Goal: Information Seeking & Learning: Check status

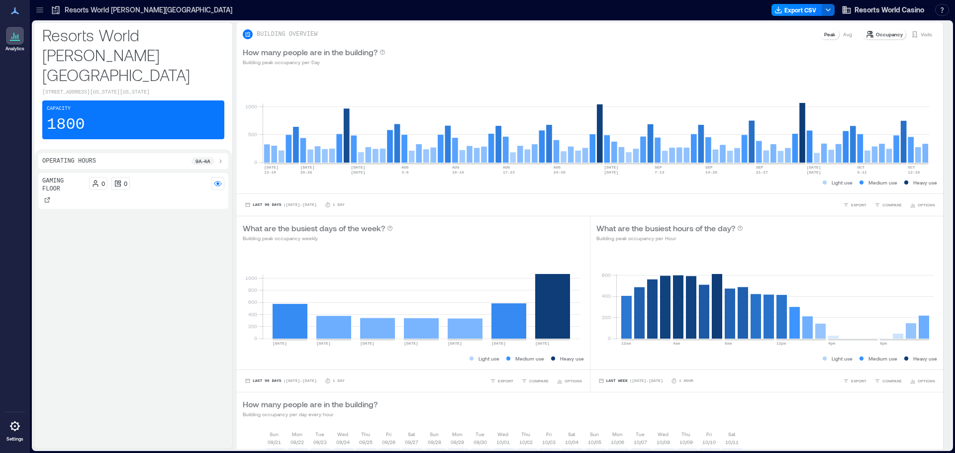
click at [119, 12] on p "Resorts World [PERSON_NAME][GEOGRAPHIC_DATA]" at bounding box center [149, 10] width 168 height 10
click at [921, 37] on p "Visits" at bounding box center [926, 34] width 11 height 8
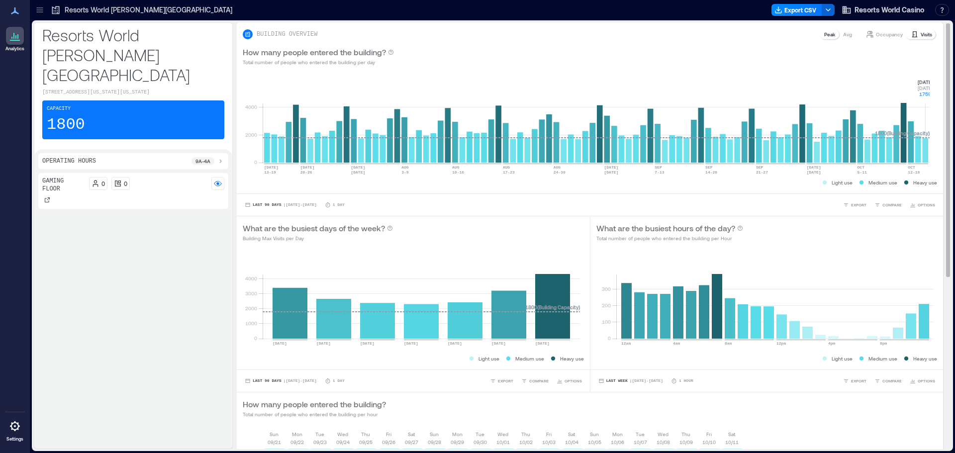
click at [926, 151] on rect at bounding box center [596, 120] width 667 height 85
drag, startPoint x: 916, startPoint y: 74, endPoint x: 938, endPoint y: 102, distance: 36.2
click at [938, 102] on div "BUILDING OVERVIEW Peak Avg Occupancy Visits How many people entered the buildin…" at bounding box center [594, 381] width 714 height 718
copy g "[DATE] [DATE] 1759"
